Goal: Task Accomplishment & Management: Use online tool/utility

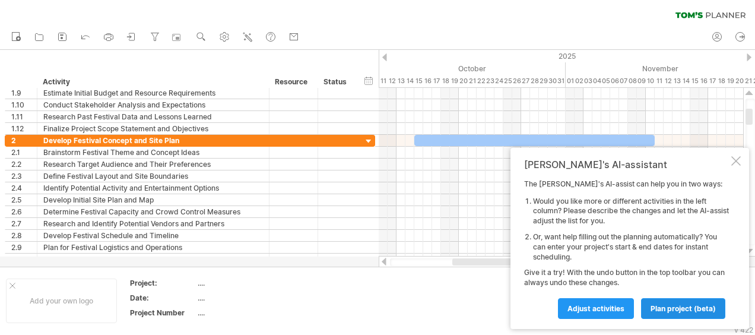
click at [697, 309] on span "plan project (beta)" at bounding box center [683, 308] width 65 height 9
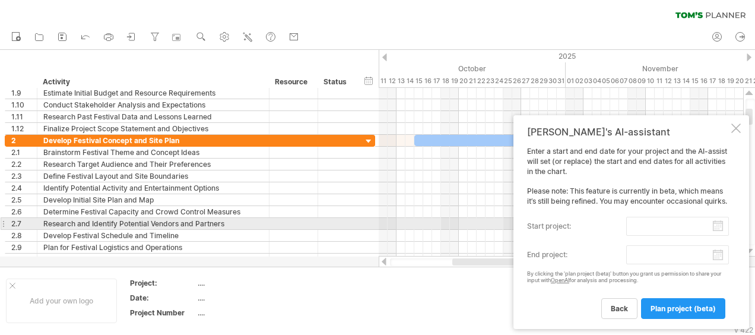
click at [721, 223] on input "start project:" at bounding box center [677, 226] width 103 height 19
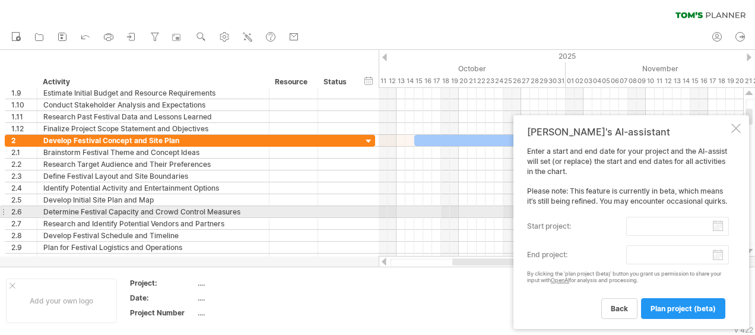
click at [674, 214] on div "Enter a start and end date for your project and the AI-assist will set (or repl…" at bounding box center [628, 233] width 202 height 172
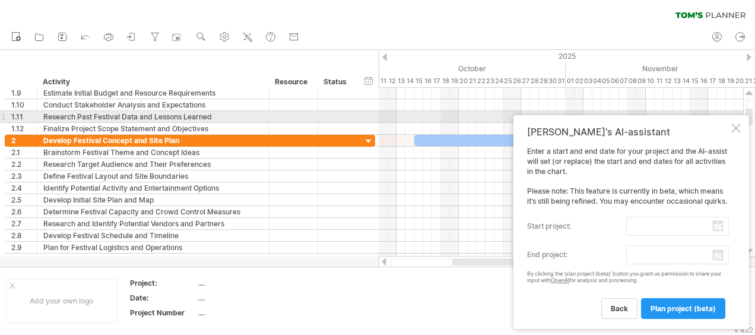
click at [738, 123] on div at bounding box center [735, 127] width 9 height 9
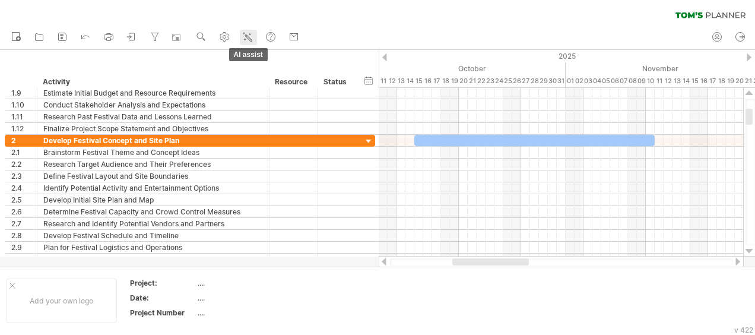
click at [243, 38] on icon at bounding box center [248, 37] width 12 height 12
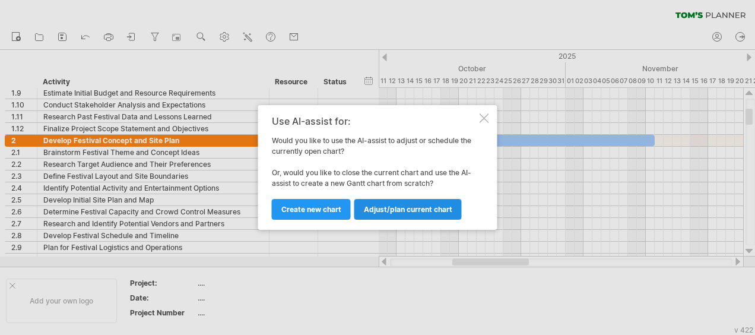
click at [411, 214] on link "Adjust/plan current chart" at bounding box center [407, 209] width 107 height 21
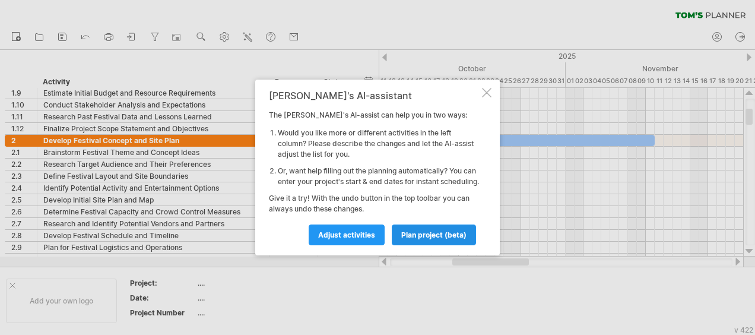
click at [430, 239] on span "plan project (beta)" at bounding box center [433, 234] width 65 height 9
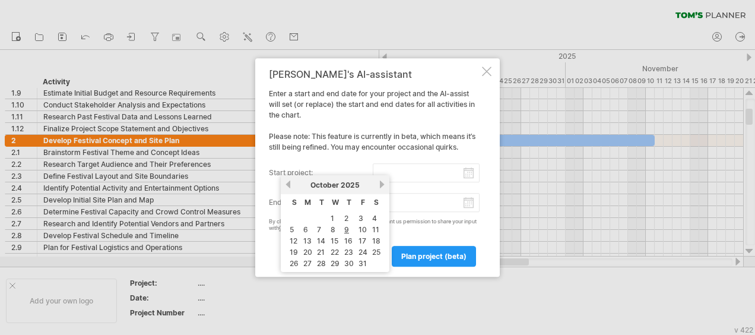
click at [467, 176] on input "start project:" at bounding box center [426, 172] width 107 height 19
click at [381, 182] on link "next" at bounding box center [381, 184] width 9 height 9
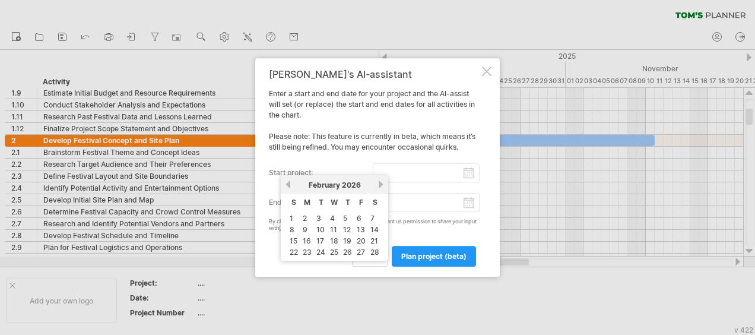
click at [381, 182] on link "next" at bounding box center [380, 184] width 9 height 9
click at [381, 182] on link "next" at bounding box center [381, 184] width 9 height 9
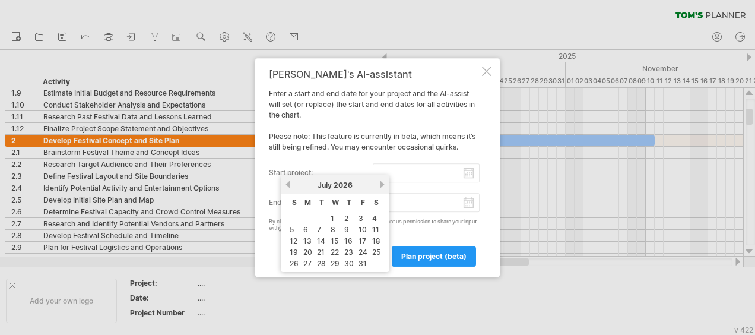
click at [381, 182] on link "next" at bounding box center [381, 184] width 9 height 9
click at [291, 188] on link "previous" at bounding box center [288, 184] width 9 height 9
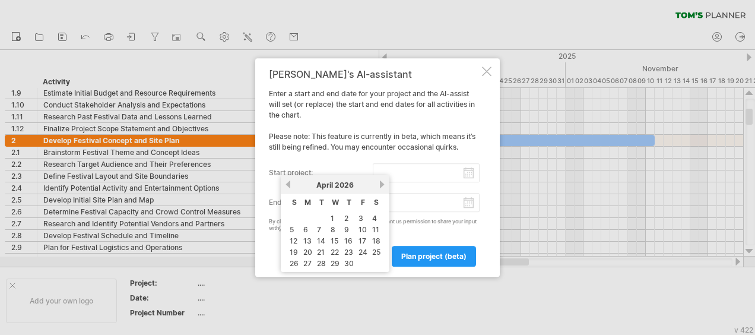
click at [291, 188] on link "previous" at bounding box center [288, 184] width 9 height 9
click at [345, 214] on link "1" at bounding box center [345, 217] width 6 height 11
click at [469, 180] on input "********" at bounding box center [426, 172] width 107 height 19
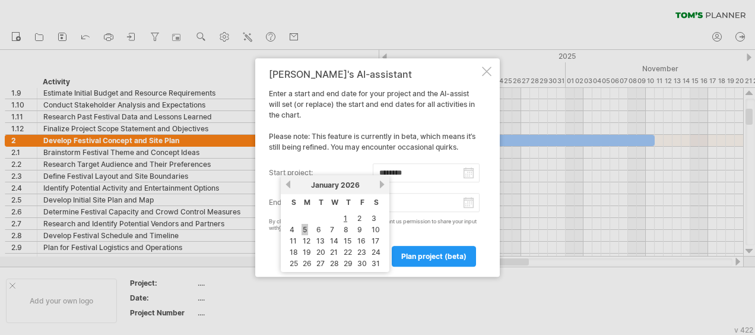
click at [302, 230] on link "5" at bounding box center [305, 229] width 7 height 11
type input "********"
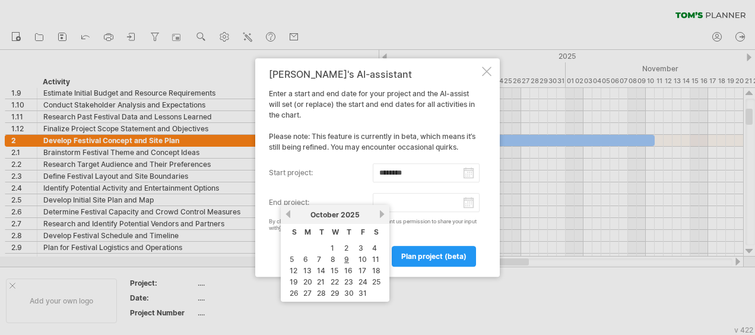
click at [444, 204] on input "end project:" at bounding box center [426, 202] width 107 height 19
click at [382, 216] on link "next" at bounding box center [381, 214] width 9 height 9
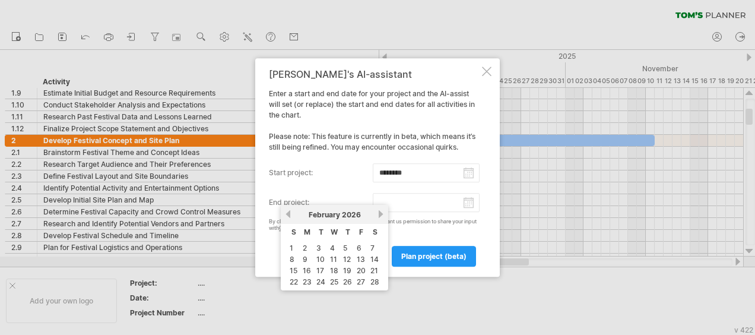
click at [382, 216] on link "next" at bounding box center [380, 214] width 9 height 9
click at [382, 216] on link "next" at bounding box center [381, 214] width 9 height 9
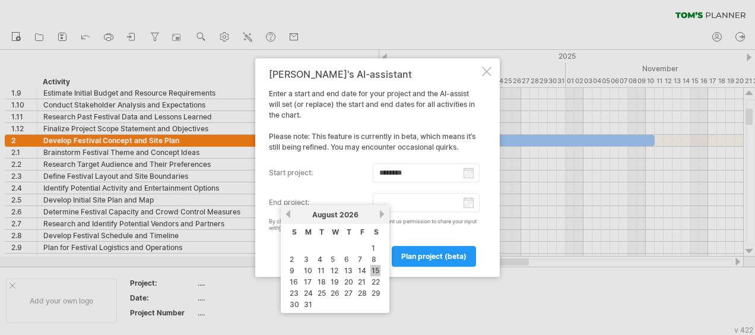
click at [376, 272] on link "15" at bounding box center [375, 270] width 10 height 11
type input "********"
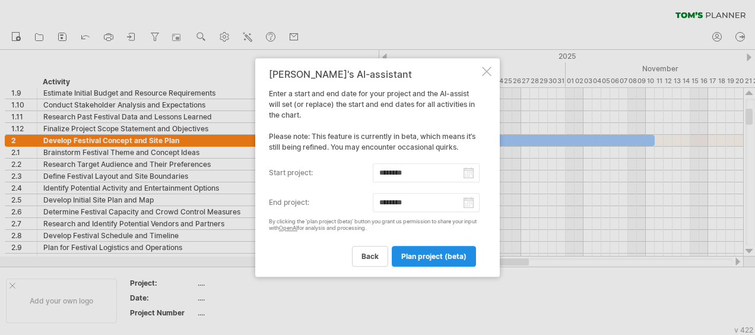
click at [420, 254] on span "plan project (beta)" at bounding box center [433, 256] width 65 height 9
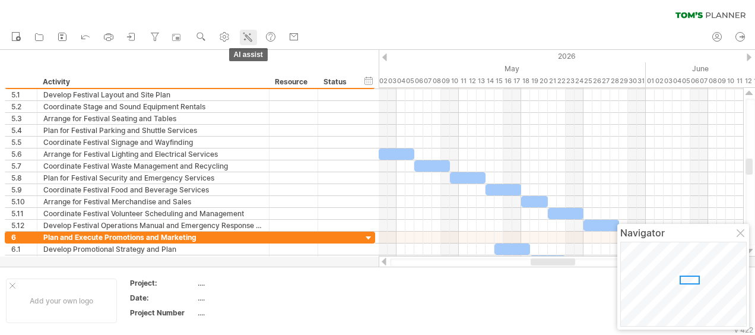
click at [251, 40] on icon at bounding box center [248, 37] width 12 height 12
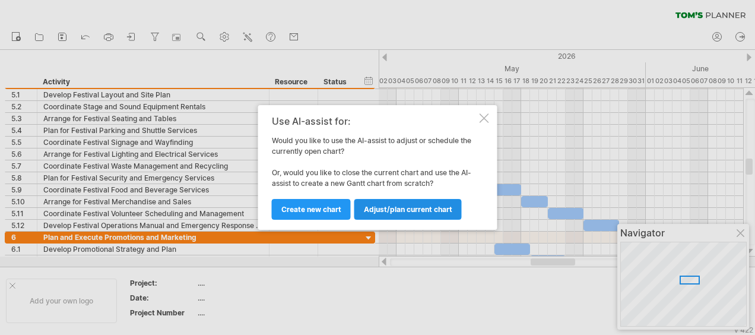
click at [376, 205] on span "Adjust/plan current chart" at bounding box center [408, 209] width 88 height 9
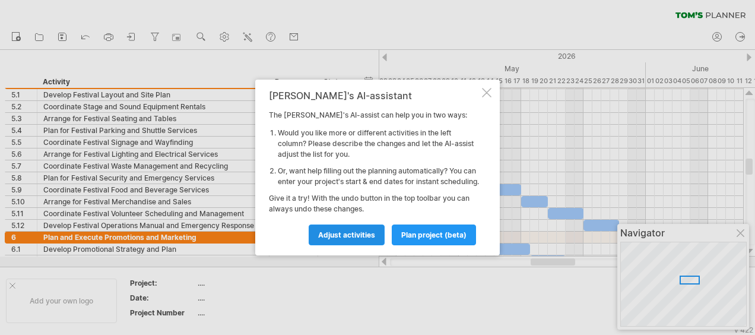
click at [370, 239] on span "Adjust activities" at bounding box center [346, 234] width 57 height 9
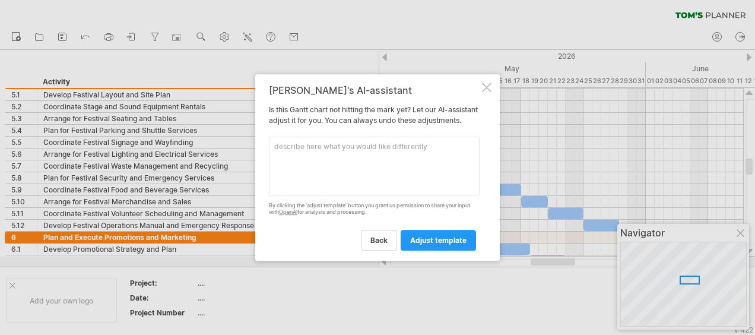
click at [344, 153] on textarea at bounding box center [374, 166] width 211 height 59
type textarea "I want this to be a WBS - work breakdown structure"
click at [436, 242] on span "adjust template" at bounding box center [438, 240] width 56 height 9
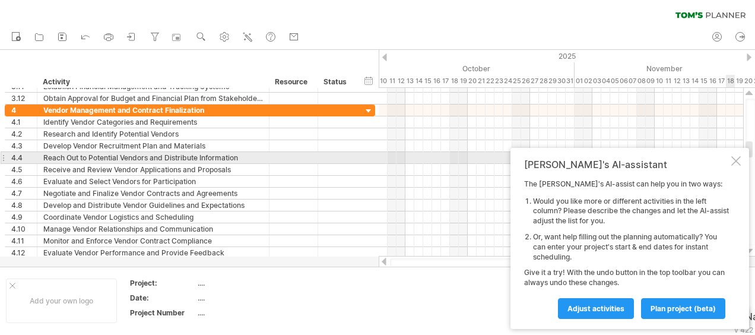
click at [732, 159] on div at bounding box center [735, 160] width 9 height 9
